Goal: Information Seeking & Learning: Get advice/opinions

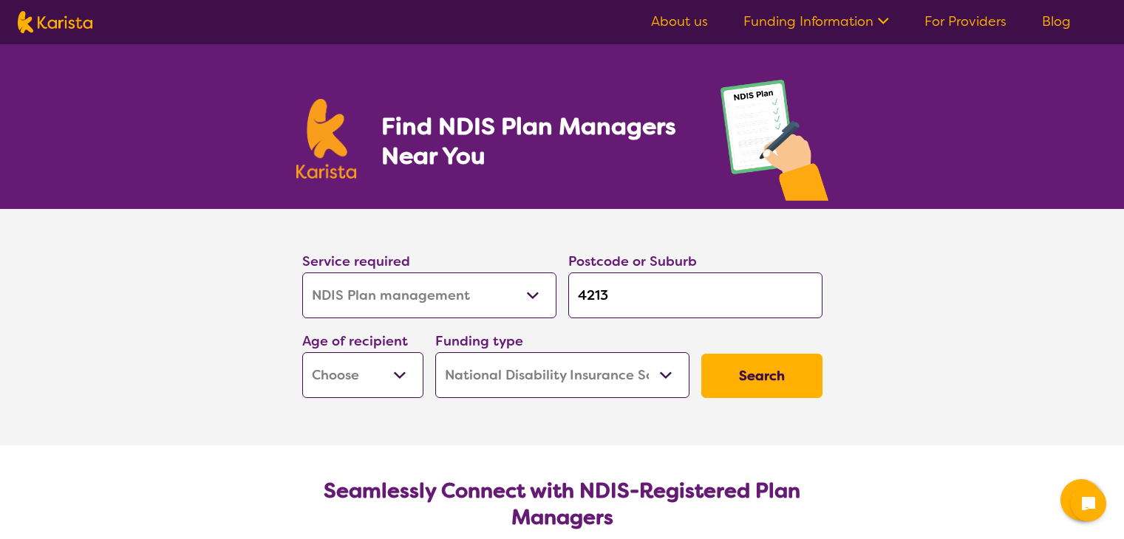
select select "NDIS Plan management"
select select "NDIS"
select select "NDIS Plan management"
select select "NDIS"
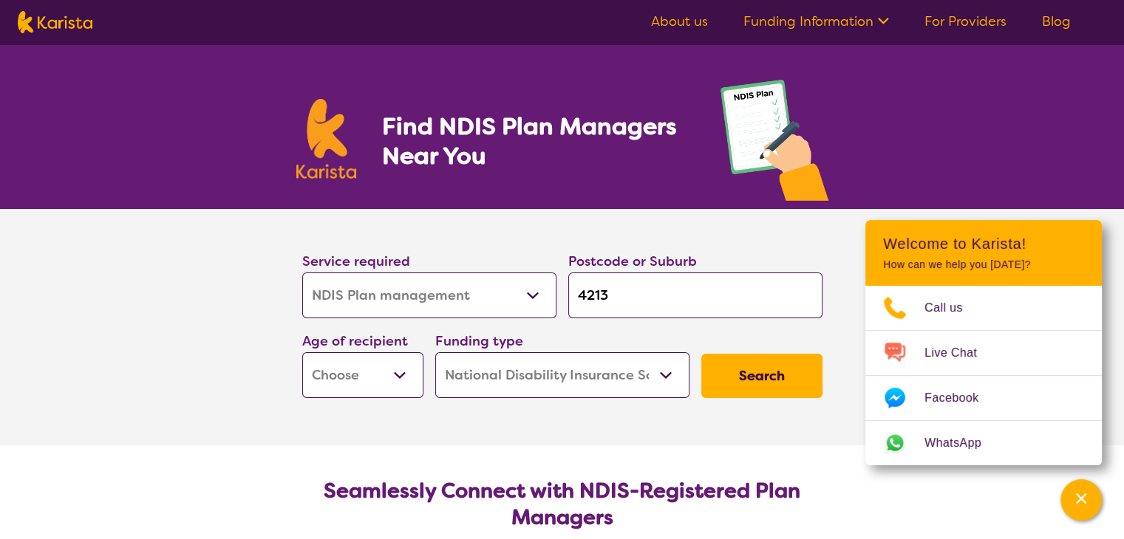
click at [396, 377] on select "Early Childhood - 0 to 9 Child - 10 to 11 Adolescent - 12 to 17 Adult - 18 to 6…" at bounding box center [362, 375] width 121 height 46
select select "AD"
click at [302, 352] on select "Early Childhood - 0 to 9 Child - 10 to 11 Adolescent - 12 to 17 Adult - 18 to 6…" at bounding box center [362, 375] width 121 height 46
select select "AD"
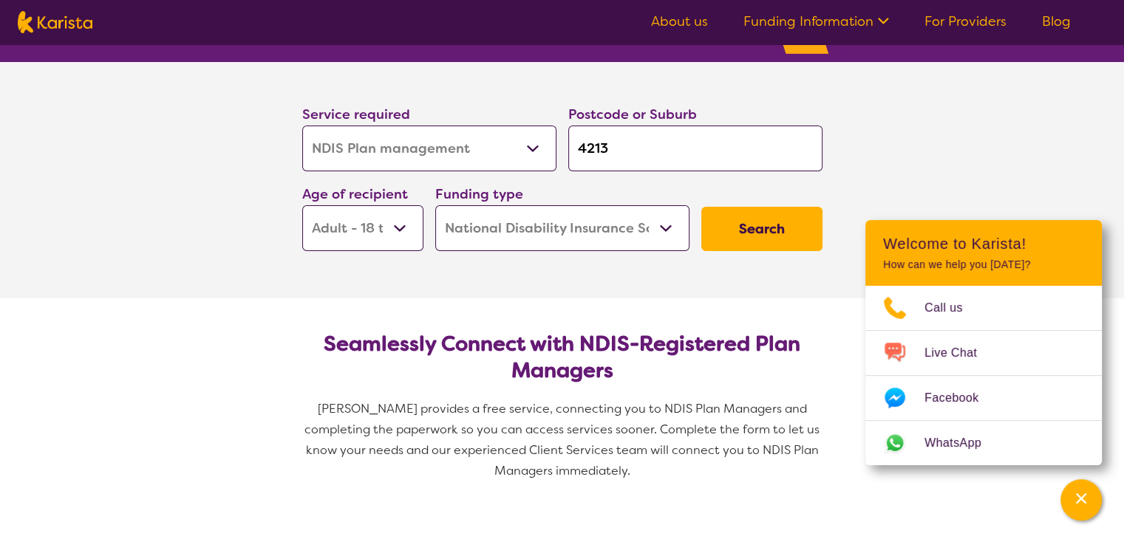
scroll to position [148, 0]
click at [768, 232] on button "Search" at bounding box center [761, 228] width 121 height 44
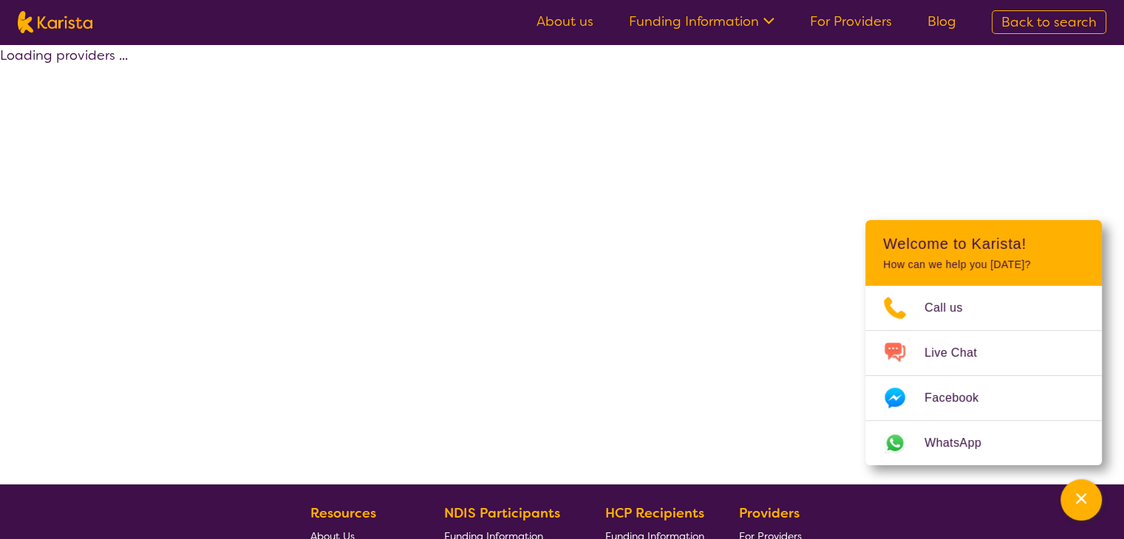
select select "by_score"
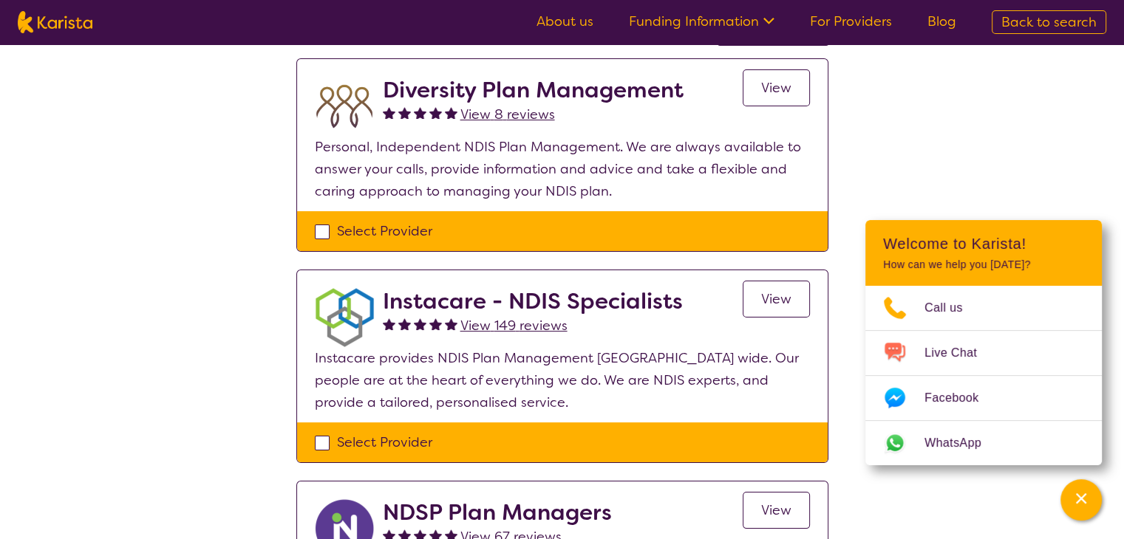
scroll to position [74, 0]
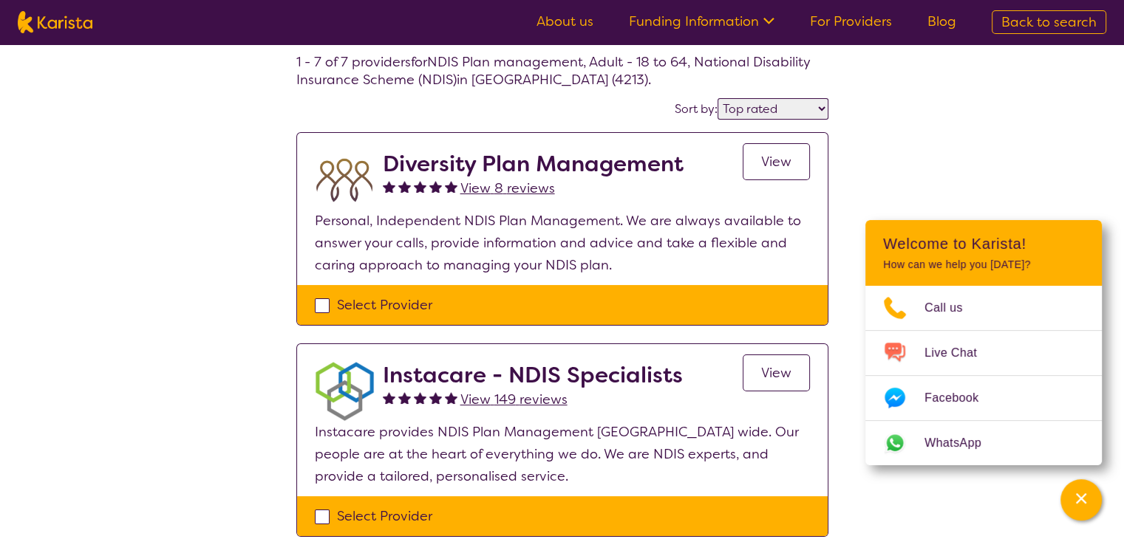
click at [777, 162] on span "View" at bounding box center [776, 162] width 30 height 18
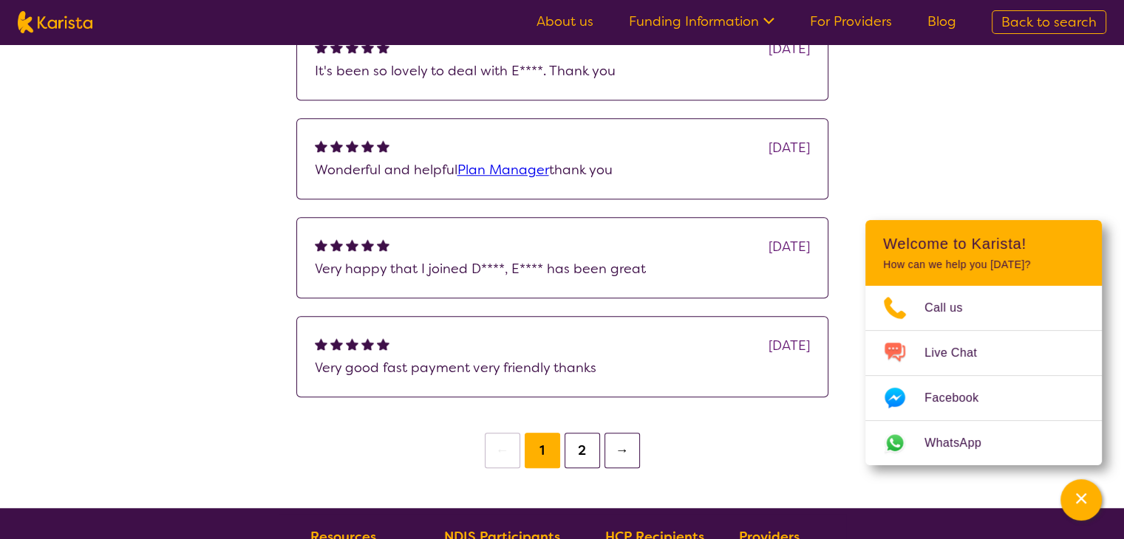
scroll to position [1182, 0]
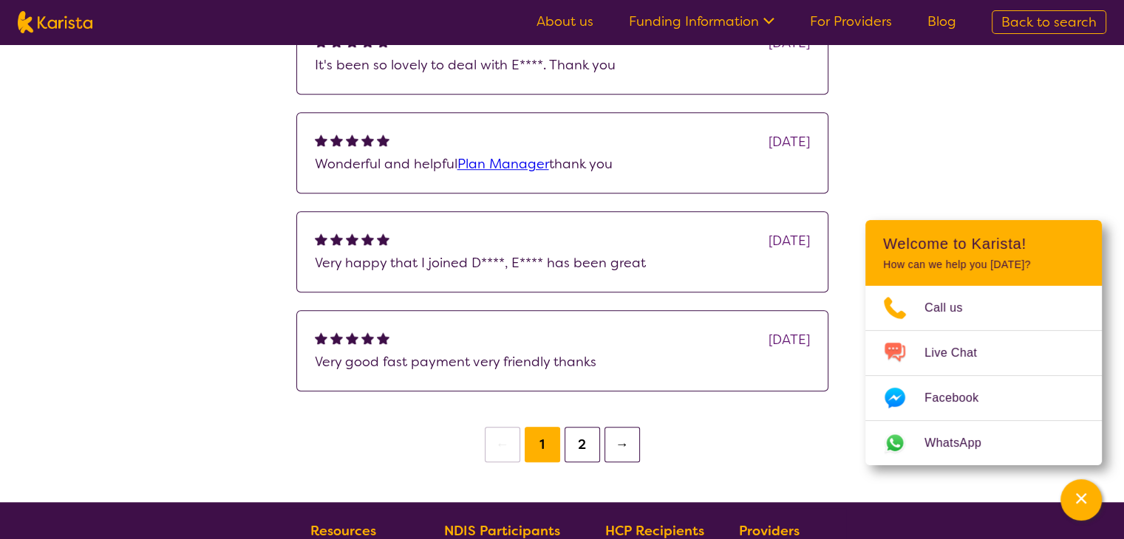
click at [582, 456] on button "2" at bounding box center [581, 444] width 35 height 35
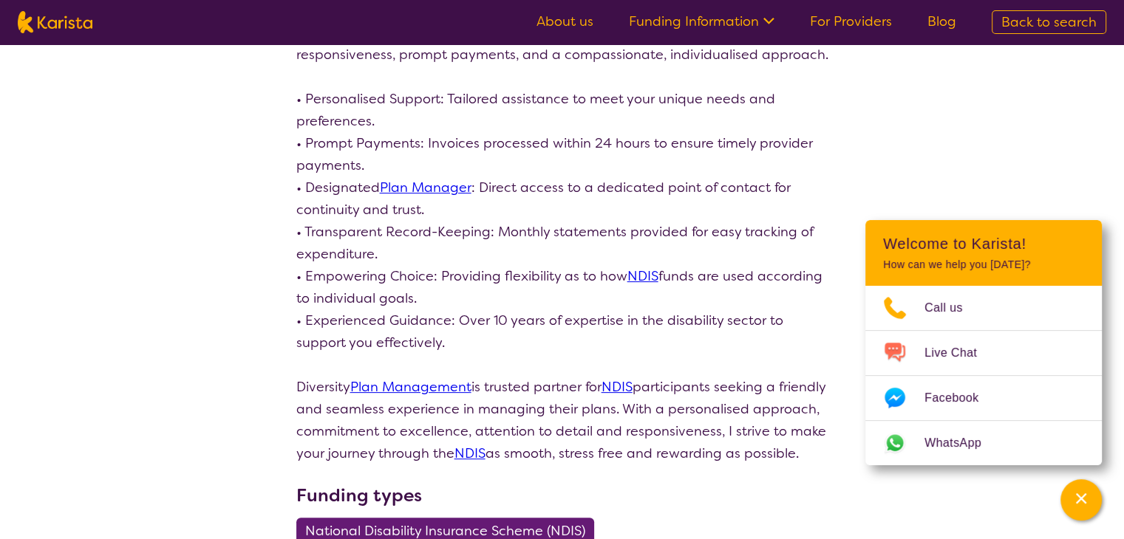
scroll to position [33, 0]
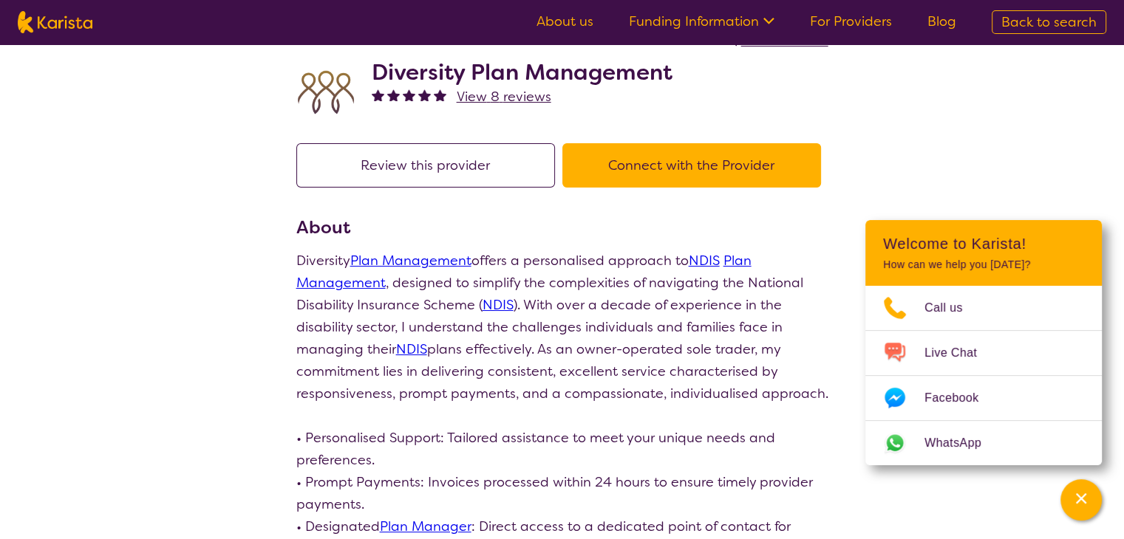
scroll to position [1182, 0]
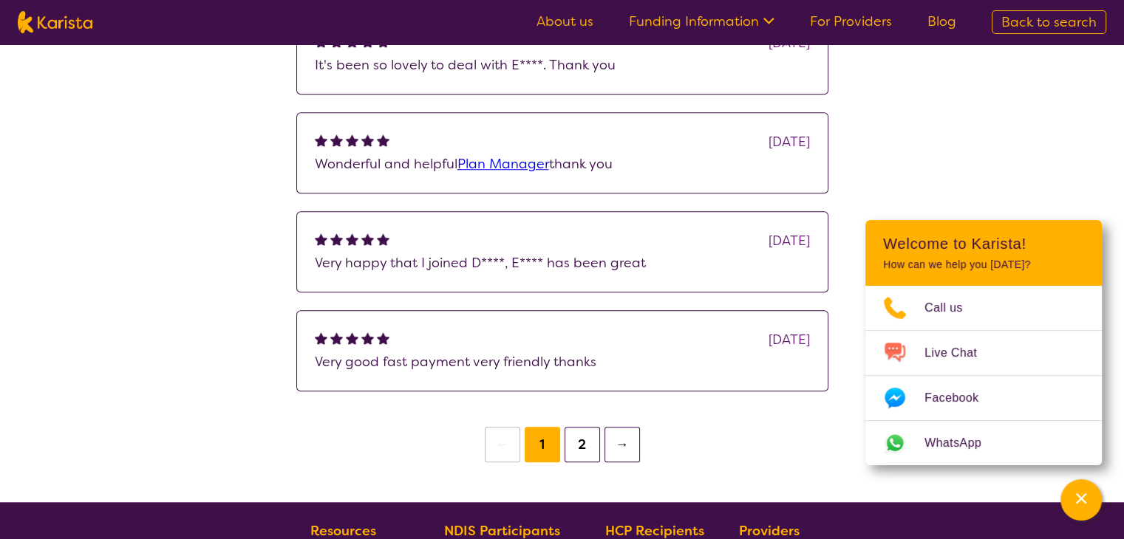
scroll to position [74, 0]
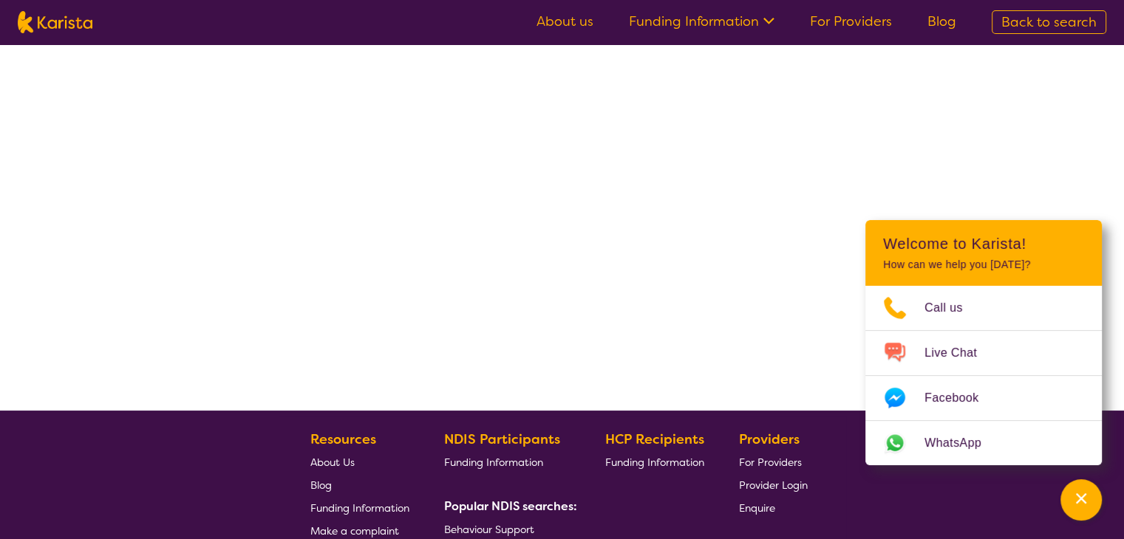
select select "by_score"
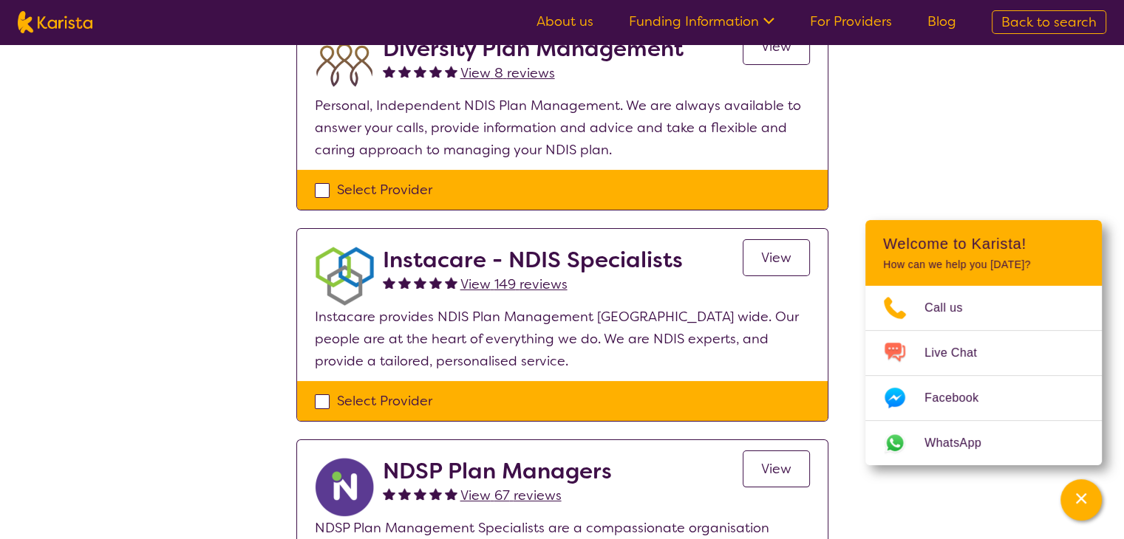
scroll to position [222, 0]
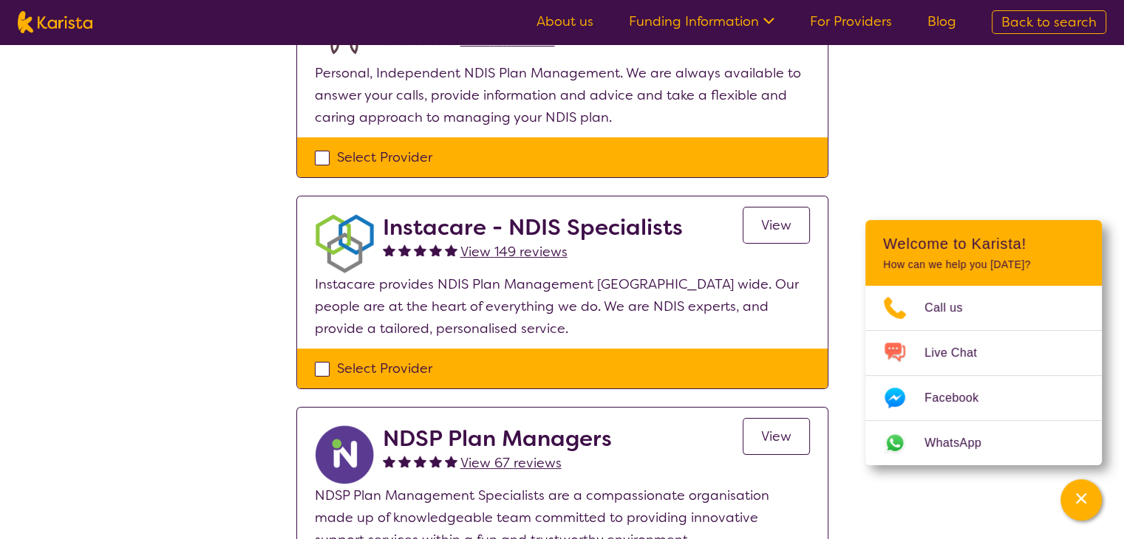
click at [539, 255] on span "View 149 reviews" at bounding box center [513, 252] width 107 height 18
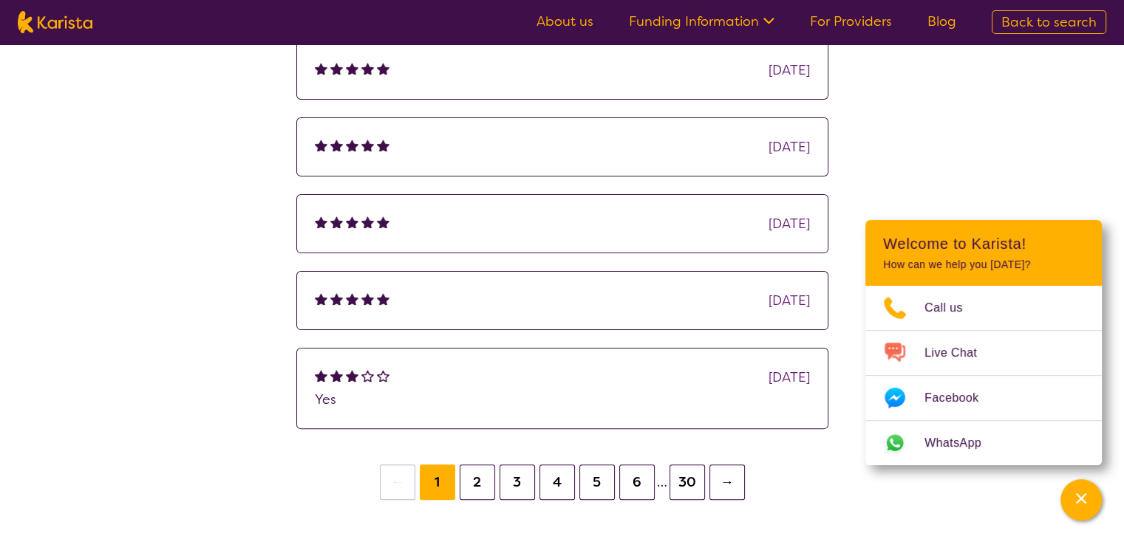
scroll to position [296, 0]
click at [485, 473] on button "2" at bounding box center [477, 481] width 35 height 35
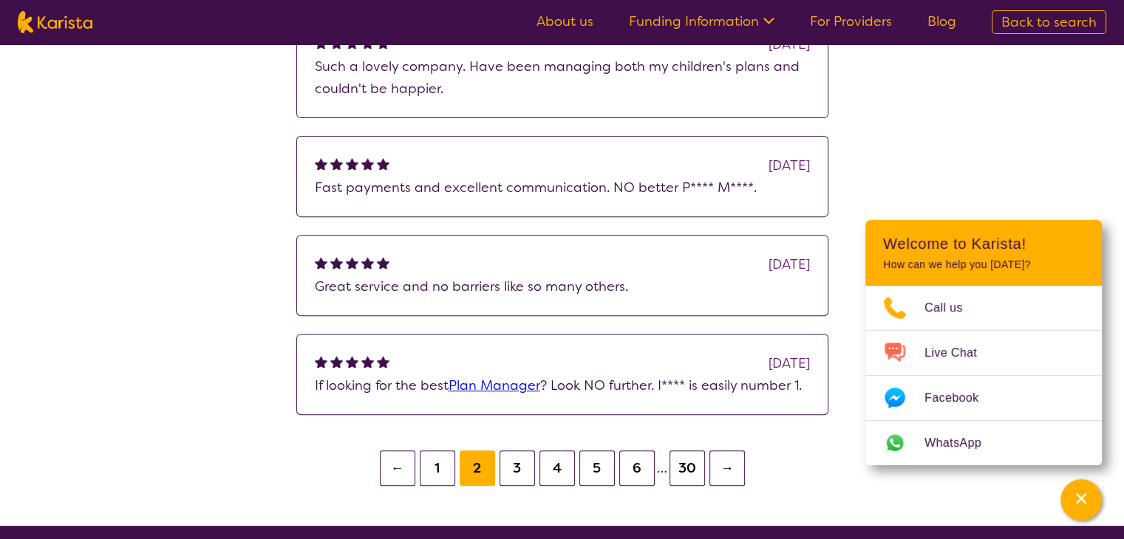
scroll to position [517, 0]
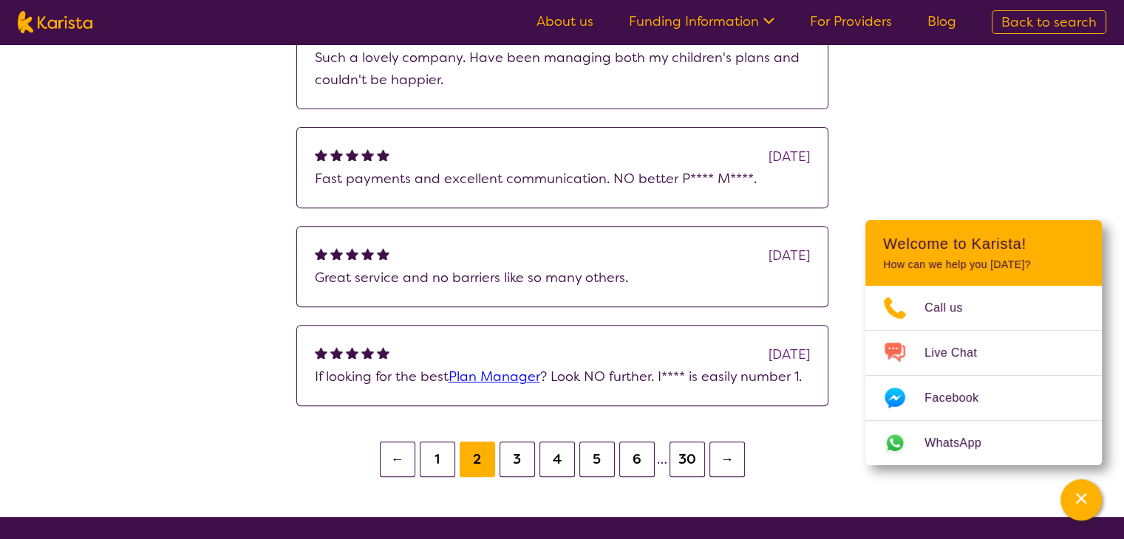
click at [508, 456] on button "3" at bounding box center [516, 459] width 35 height 35
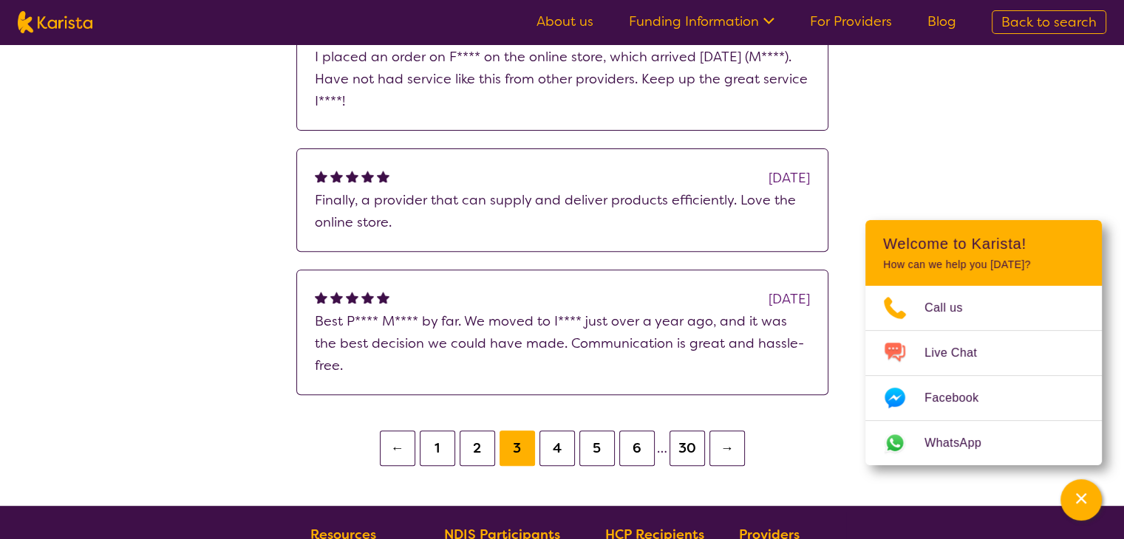
scroll to position [591, 0]
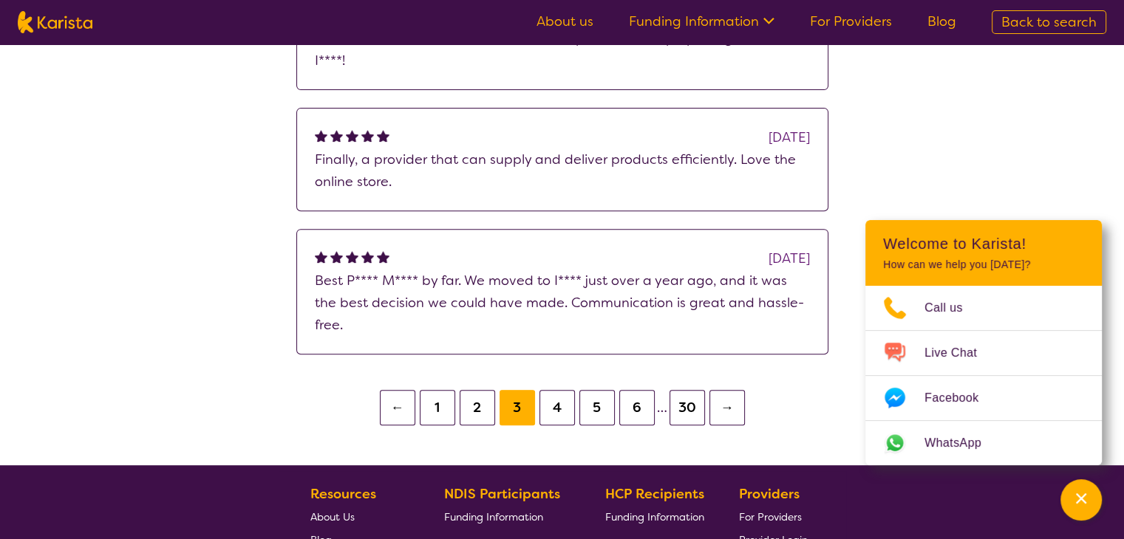
click at [485, 390] on button "2" at bounding box center [477, 407] width 35 height 35
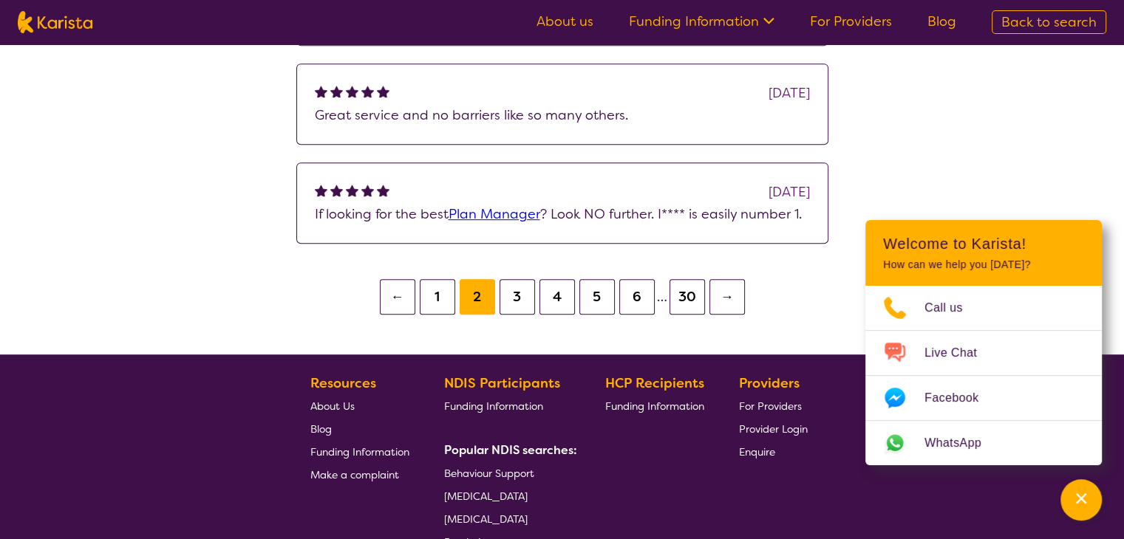
click at [550, 298] on button "4" at bounding box center [556, 296] width 35 height 35
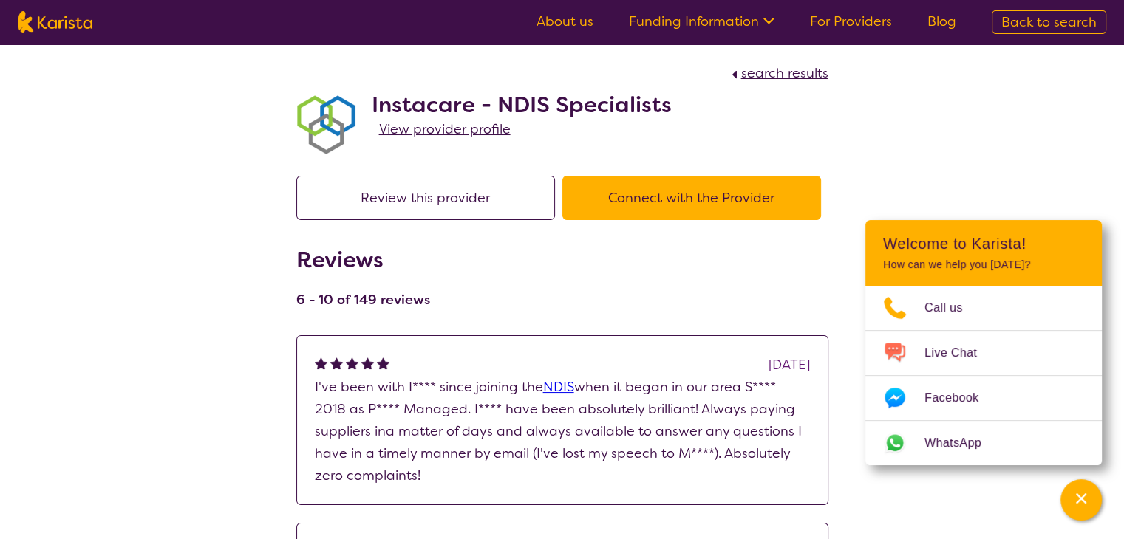
scroll to position [680, 0]
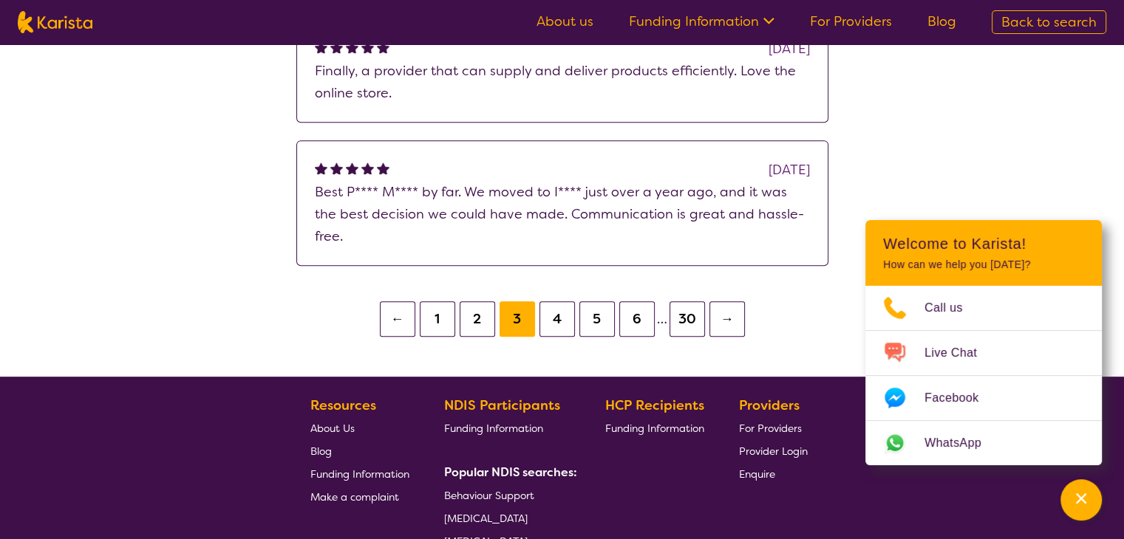
scroll to position [591, 0]
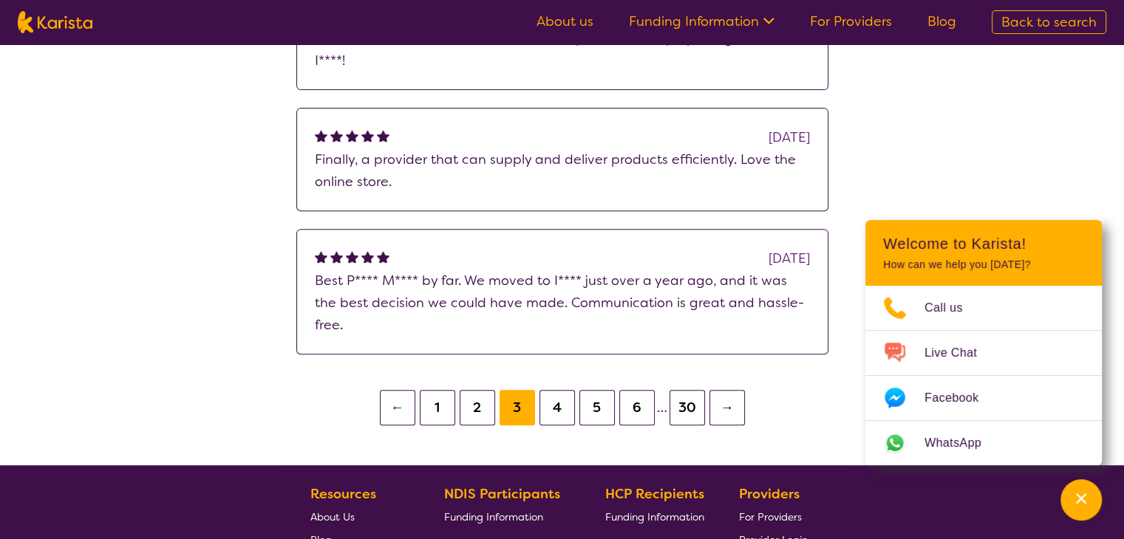
scroll to position [517, 0]
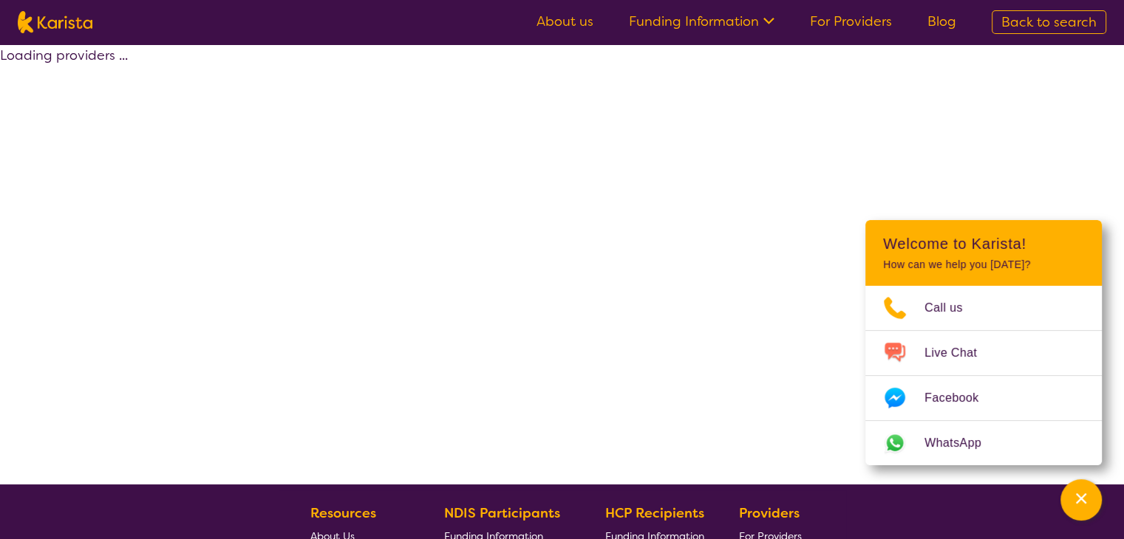
scroll to position [222, 0]
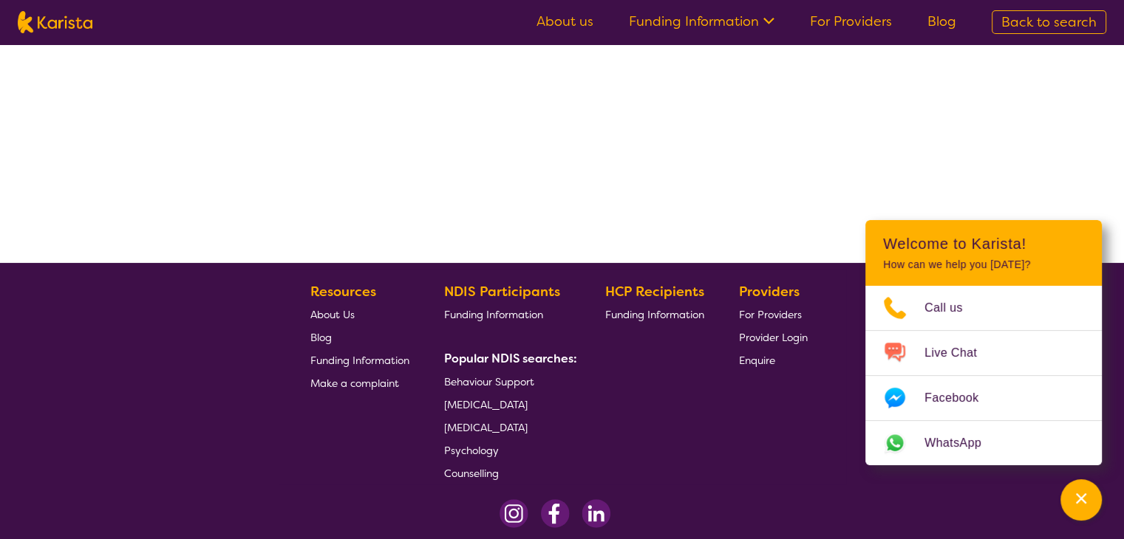
select select "by_score"
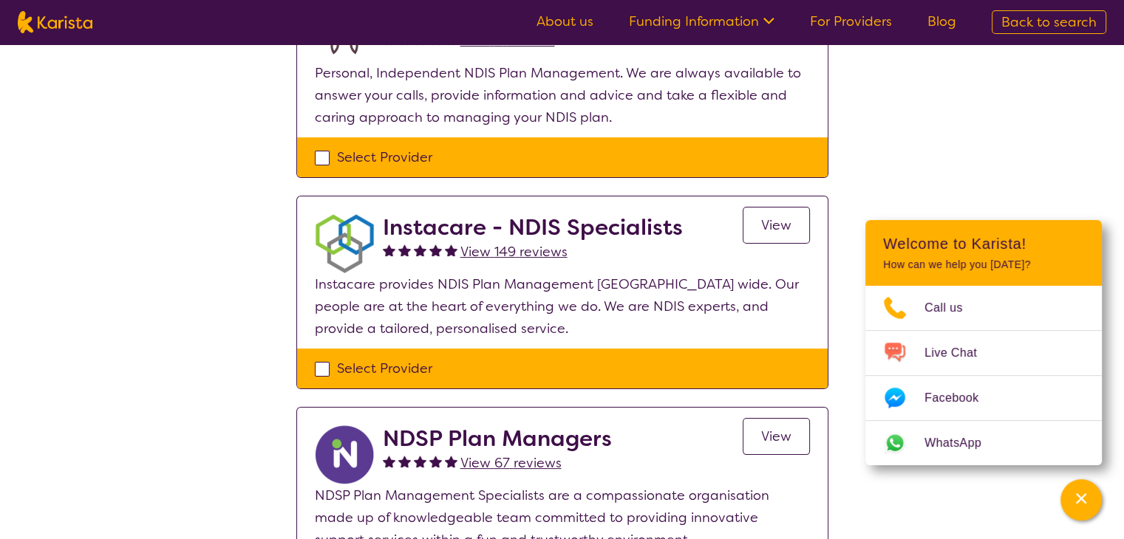
click at [762, 216] on span "View" at bounding box center [776, 225] width 30 height 18
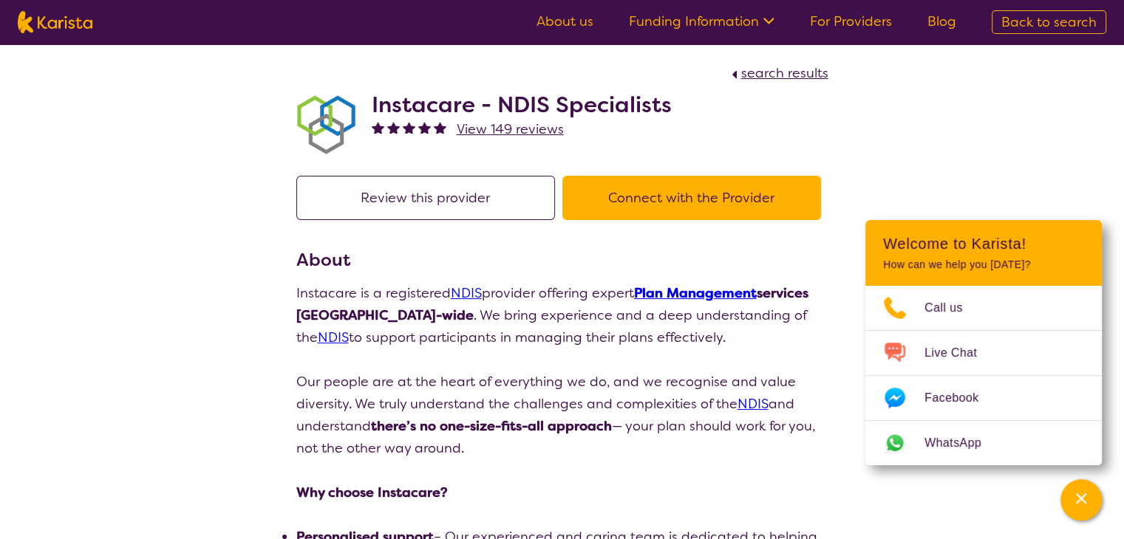
scroll to position [222, 0]
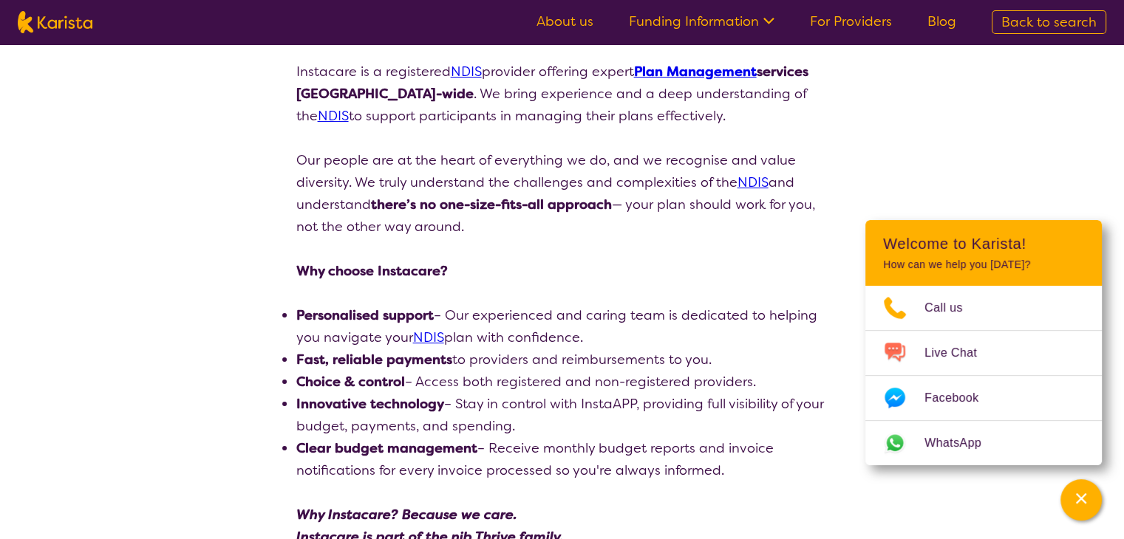
select select "by_score"
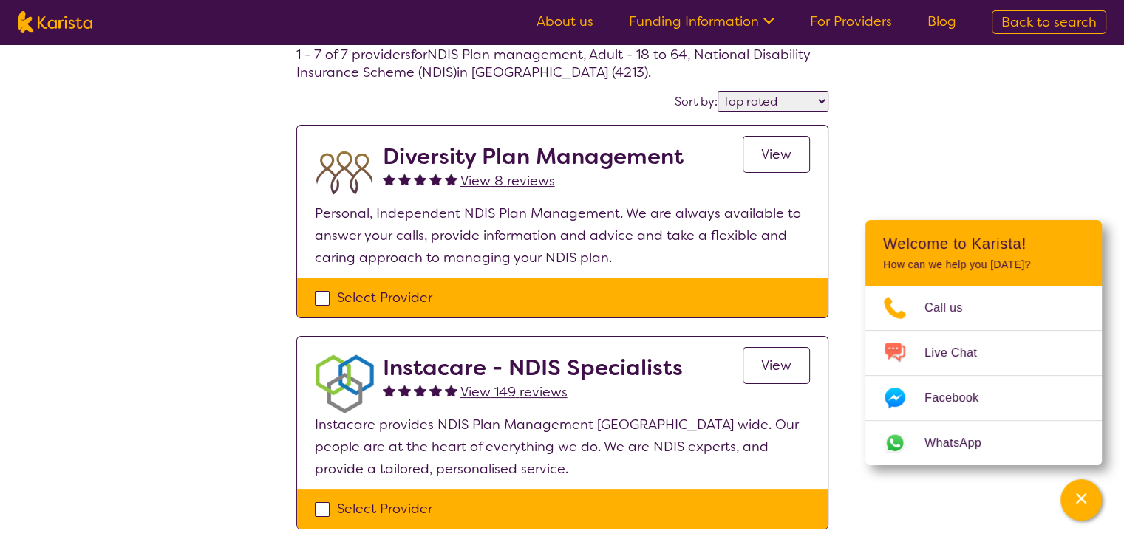
scroll to position [0, 0]
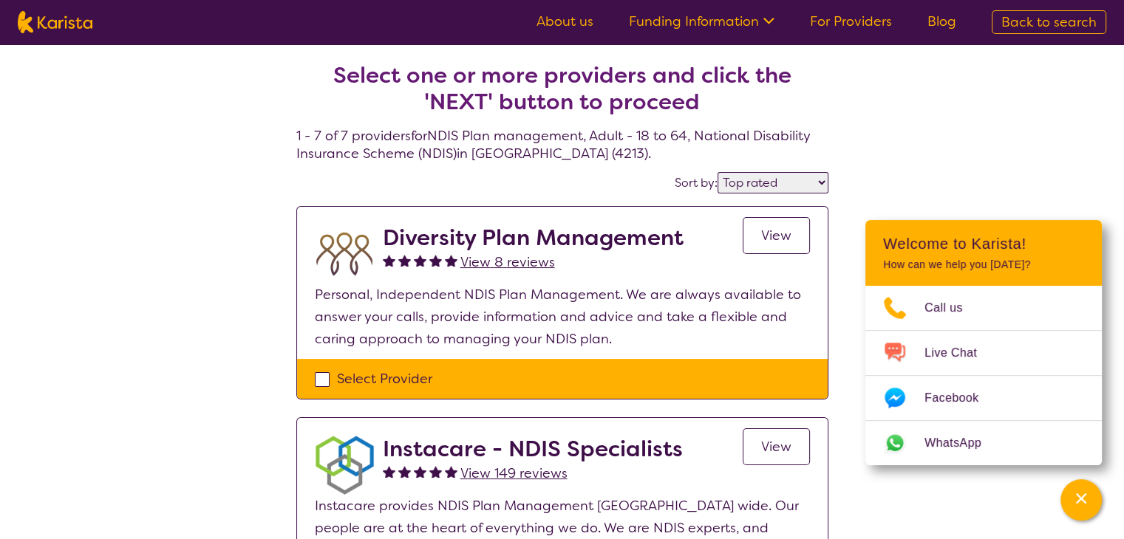
click at [762, 237] on span "View" at bounding box center [776, 236] width 30 height 18
